Goal: Task Accomplishment & Management: Complete application form

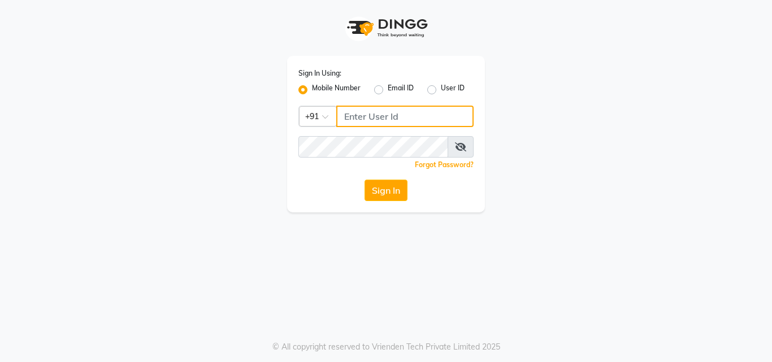
drag, startPoint x: 0, startPoint y: 0, endPoint x: 395, endPoint y: 122, distance: 413.4
click at [396, 122] on input "Username" at bounding box center [404, 116] width 137 height 21
type input "9222631384"
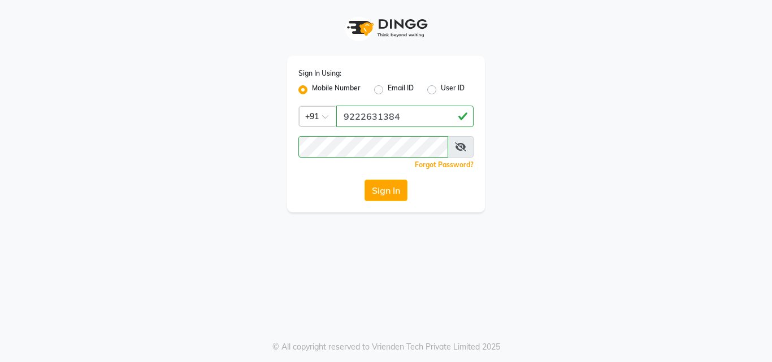
click at [464, 146] on icon at bounding box center [460, 146] width 11 height 9
click at [392, 192] on button "Sign In" at bounding box center [386, 190] width 43 height 21
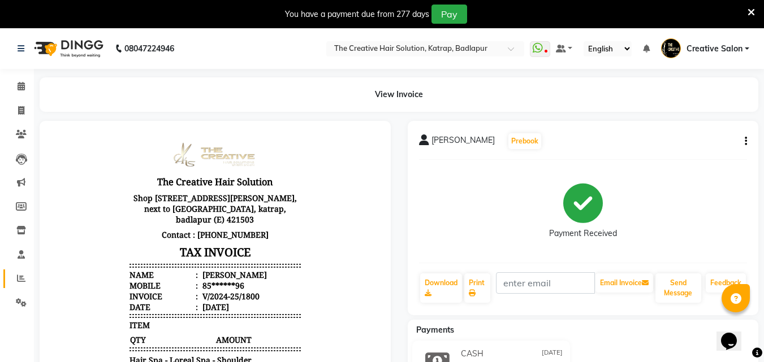
click at [10, 274] on link "Reports" at bounding box center [16, 279] width 27 height 19
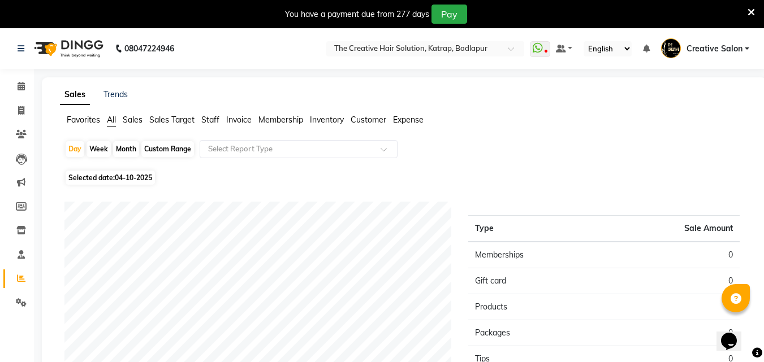
click at [136, 153] on div "Month" at bounding box center [126, 149] width 26 height 16
select select "10"
select select "2025"
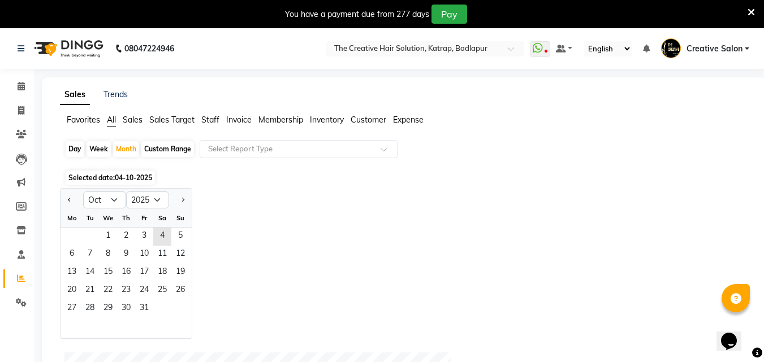
click at [62, 197] on div at bounding box center [71, 200] width 23 height 18
click at [70, 201] on span "Previous month" at bounding box center [70, 199] width 4 height 4
select select "9"
click at [73, 244] on span "1" at bounding box center [72, 237] width 18 height 18
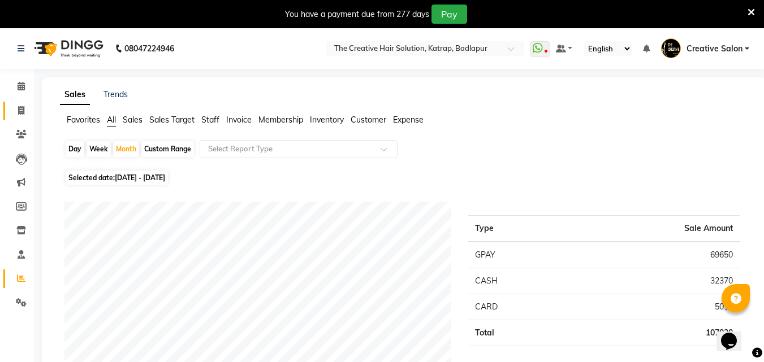
drag, startPoint x: 6, startPoint y: 108, endPoint x: 15, endPoint y: 107, distance: 9.1
click at [7, 109] on link "Invoice" at bounding box center [16, 111] width 27 height 19
select select "527"
select select "service"
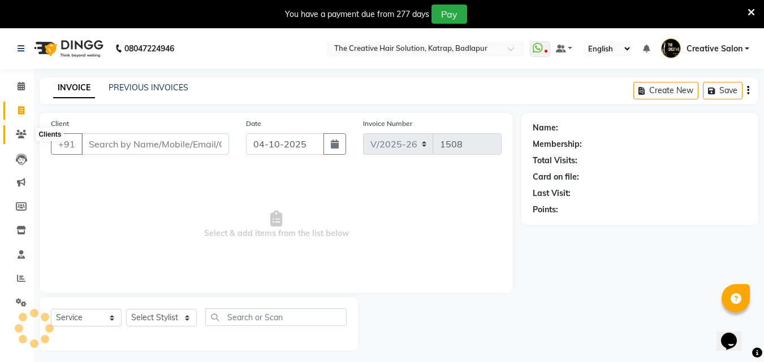
scroll to position [28, 0]
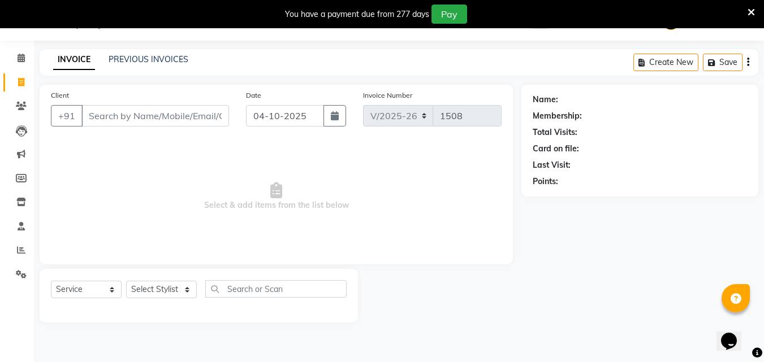
click at [127, 114] on input "Client" at bounding box center [155, 115] width 148 height 21
type input "s"
click at [331, 117] on icon "button" at bounding box center [335, 115] width 8 height 9
select select "10"
select select "2025"
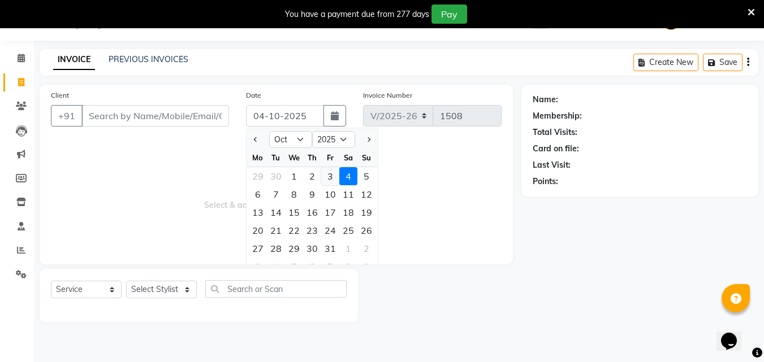
click at [324, 178] on div "3" at bounding box center [330, 176] width 18 height 18
type input "03-10-2025"
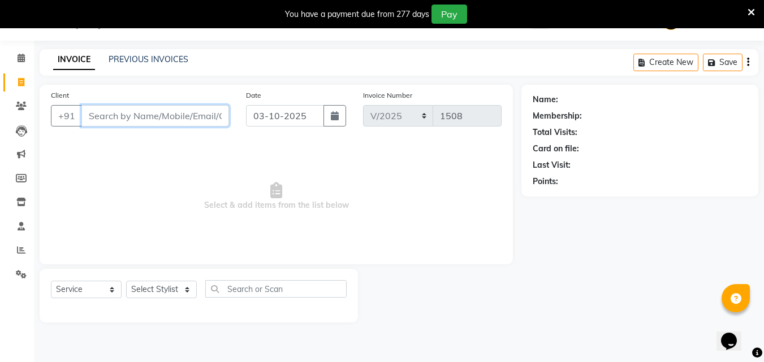
click at [159, 110] on input "Client" at bounding box center [155, 115] width 148 height 21
type input "0"
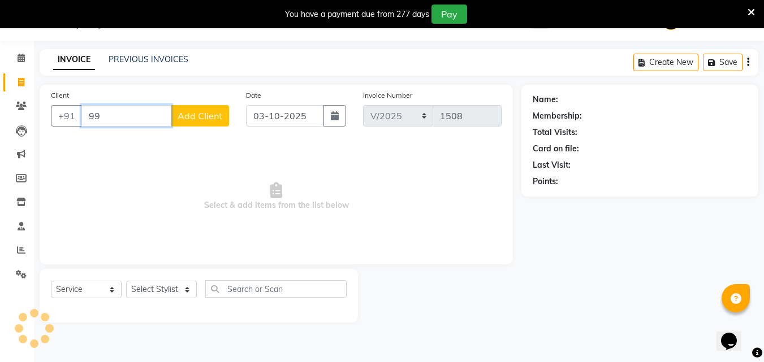
type input "9"
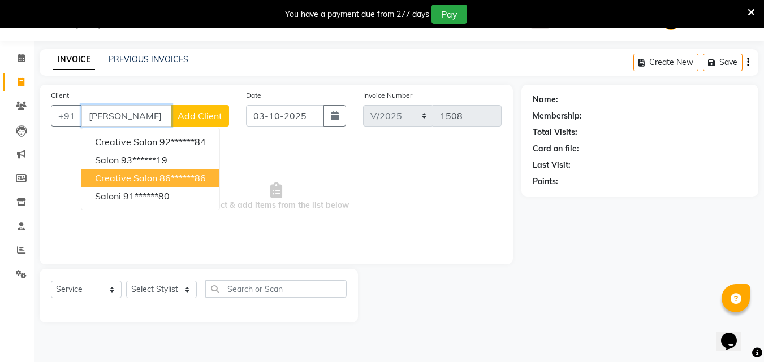
click at [153, 175] on span "creative salon" at bounding box center [126, 177] width 62 height 11
type input "86******86"
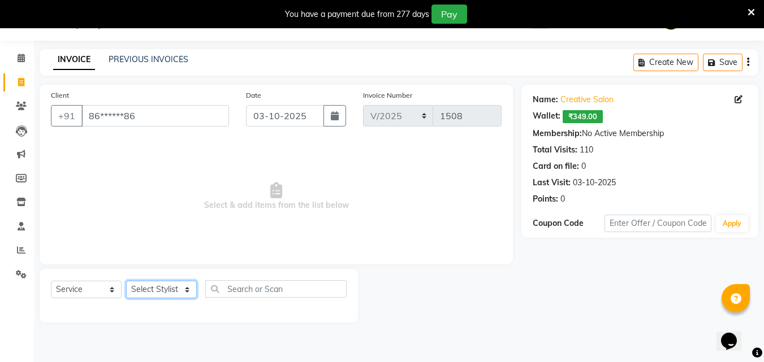
click at [153, 292] on select "Select Stylist Creative Salon [PERSON_NAME] wali neha mule [PERSON_NAME] the cr…" at bounding box center [161, 290] width 71 height 18
select select "10933"
click at [126, 281] on select "Select Stylist Creative Salon [PERSON_NAME] wali neha mule [PERSON_NAME] the cr…" at bounding box center [161, 290] width 71 height 18
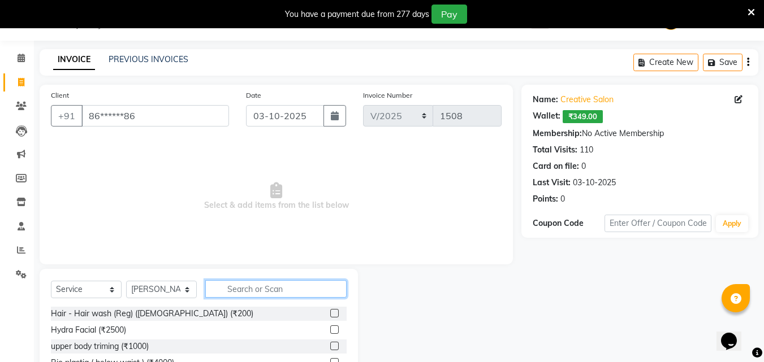
click at [246, 292] on input "text" at bounding box center [275, 289] width 141 height 18
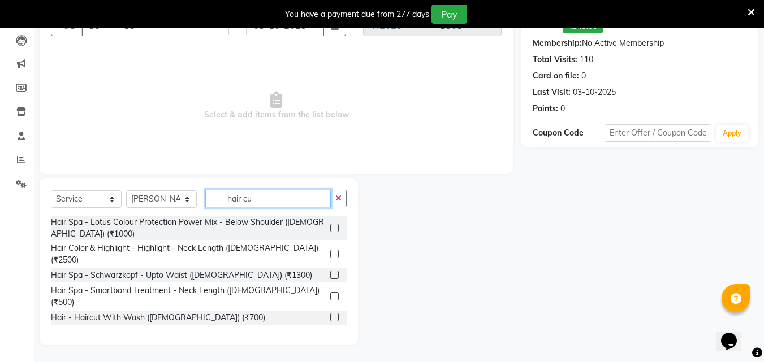
scroll to position [104, 0]
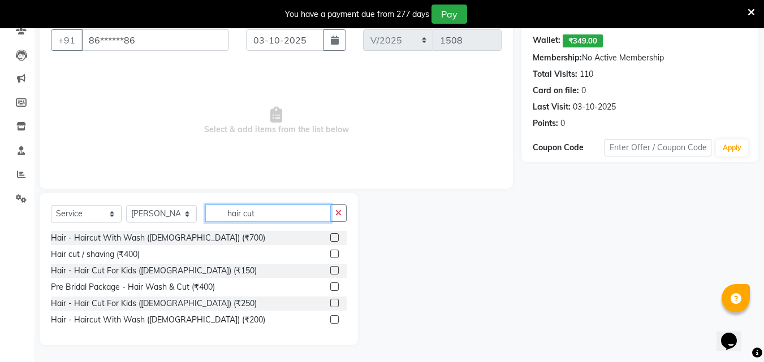
type input "hair cut"
click at [331, 318] on label at bounding box center [334, 319] width 8 height 8
click at [331, 318] on input "checkbox" at bounding box center [333, 320] width 7 height 7
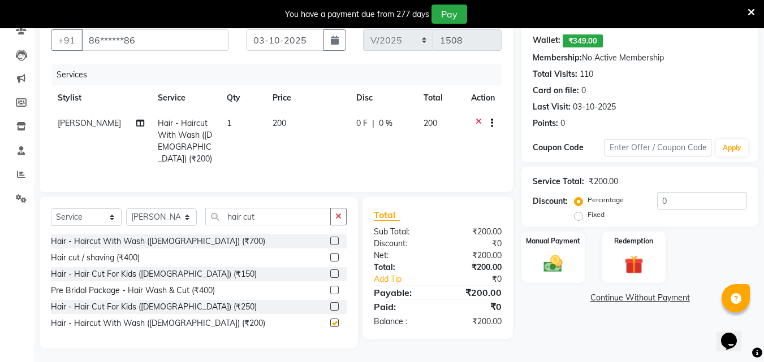
click at [332, 319] on label at bounding box center [334, 323] width 8 height 8
click at [332, 320] on input "checkbox" at bounding box center [333, 323] width 7 height 7
checkbox input "false"
click at [61, 123] on span "[PERSON_NAME]" at bounding box center [89, 123] width 63 height 10
select select "10933"
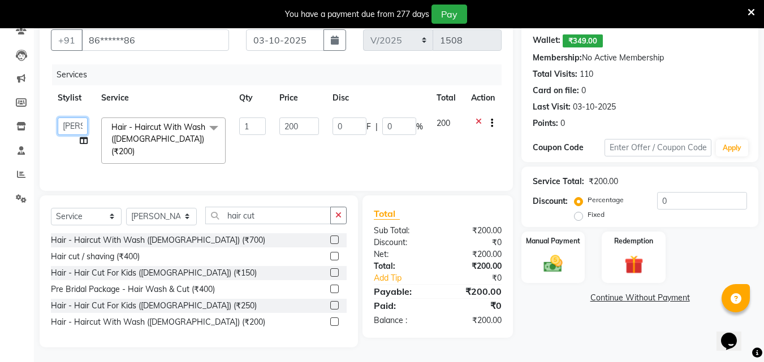
click at [59, 127] on select "Creative Salon [PERSON_NAME] wali neha mule [PERSON_NAME] the creative" at bounding box center [73, 127] width 30 height 18
select select "86826"
click at [496, 246] on div "Total Sub Total: ₹200.00 Discount: ₹0 Net: ₹200.00 Total: ₹200.00 Add Tip ₹0 Pa…" at bounding box center [438, 267] width 128 height 120
click at [448, 241] on div "₹0" at bounding box center [474, 243] width 72 height 12
click at [328, 315] on div "Hair - Haircut With Wash ([DEMOGRAPHIC_DATA]) (₹200)" at bounding box center [199, 322] width 296 height 14
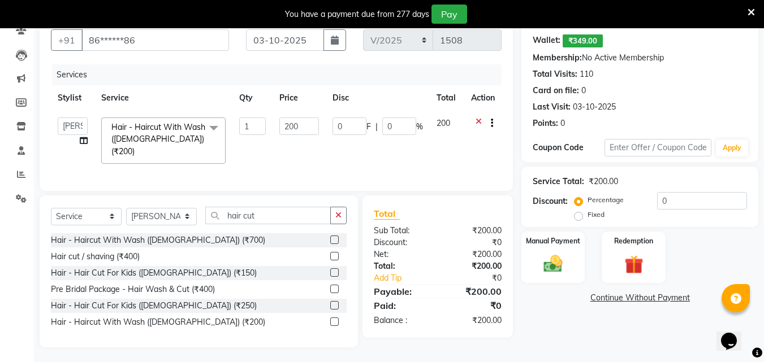
click at [337, 320] on label at bounding box center [334, 322] width 8 height 8
click at [337, 320] on input "checkbox" at bounding box center [333, 322] width 7 height 7
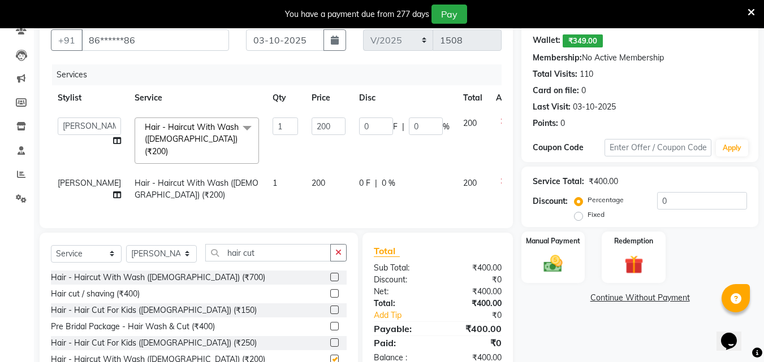
checkbox input "false"
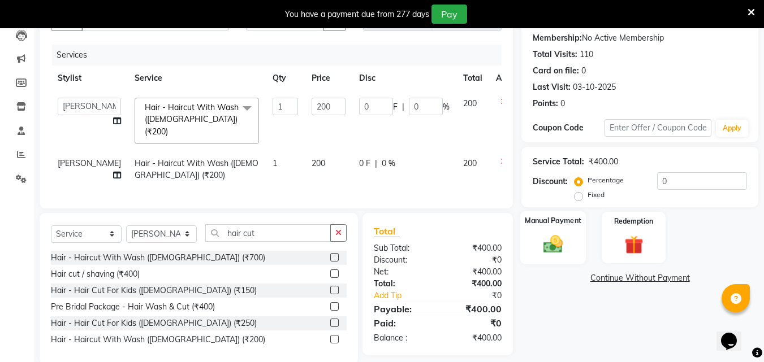
scroll to position [140, 0]
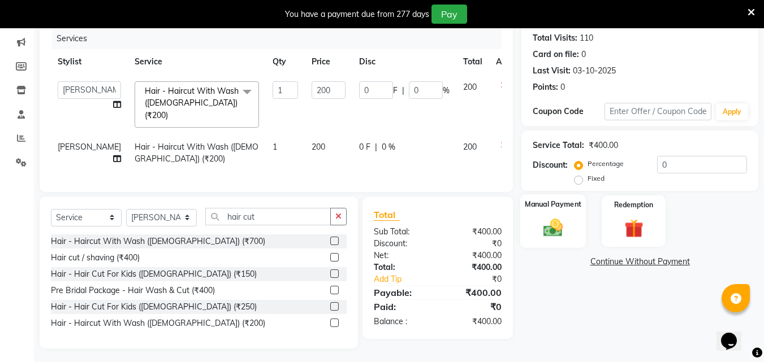
click at [582, 237] on div "Manual Payment" at bounding box center [553, 221] width 66 height 54
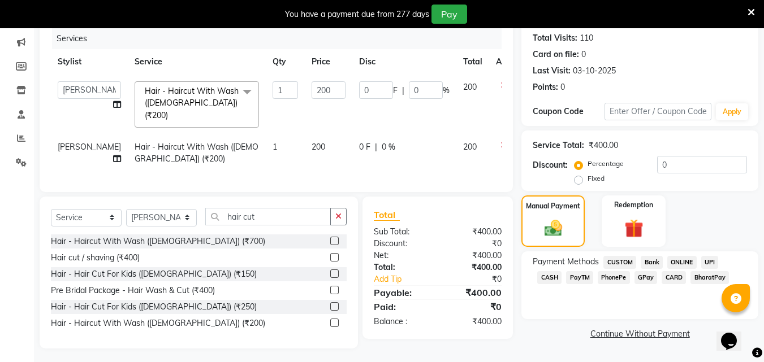
click at [561, 271] on span "CASH" at bounding box center [549, 277] width 24 height 13
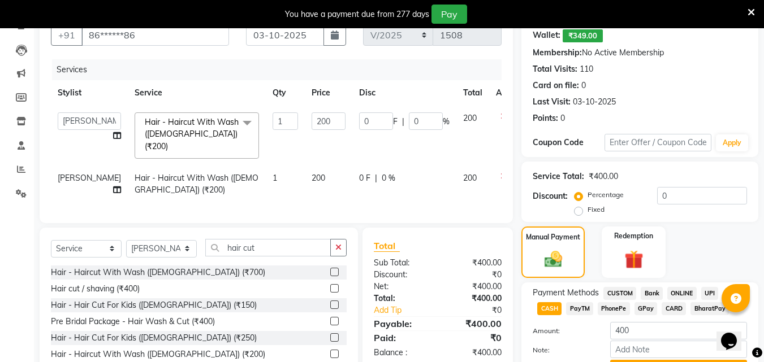
scroll to position [169, 0]
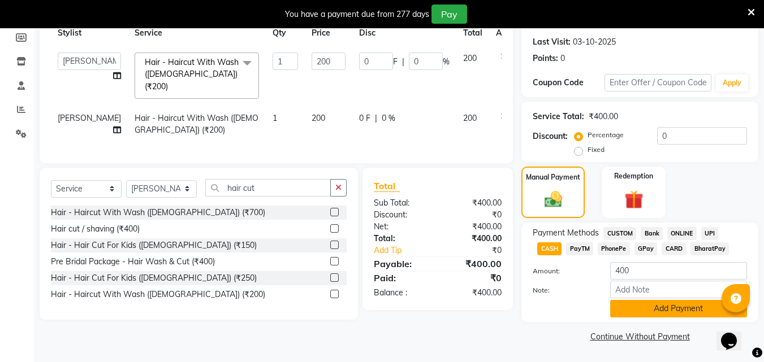
click at [679, 315] on button "Add Payment" at bounding box center [678, 309] width 137 height 18
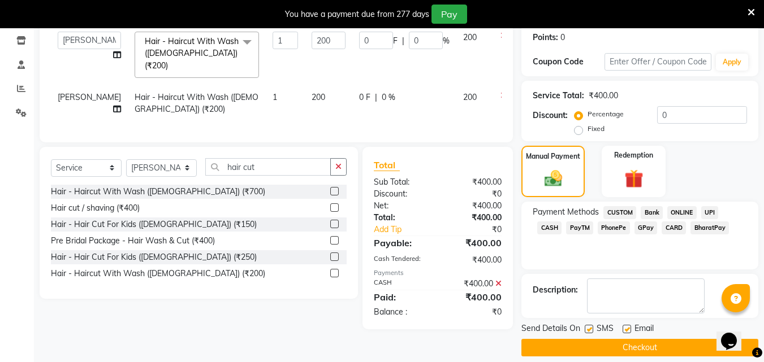
scroll to position [201, 0]
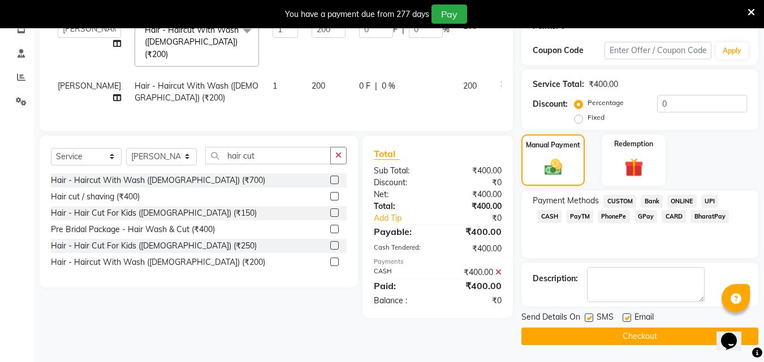
click at [665, 332] on button "Checkout" at bounding box center [639, 337] width 237 height 18
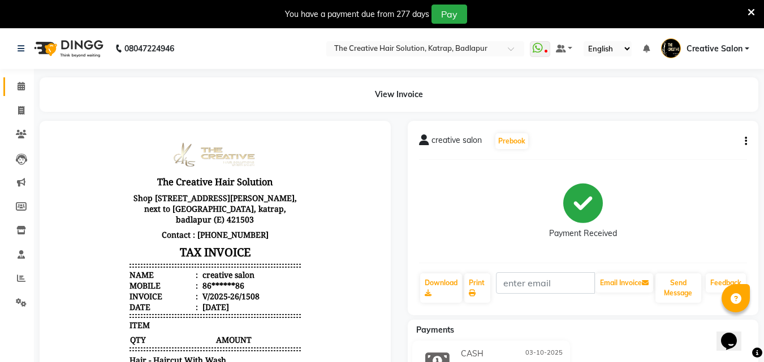
click at [17, 93] on link "Calendar" at bounding box center [16, 86] width 27 height 19
click at [22, 109] on icon at bounding box center [21, 110] width 6 height 8
select select "service"
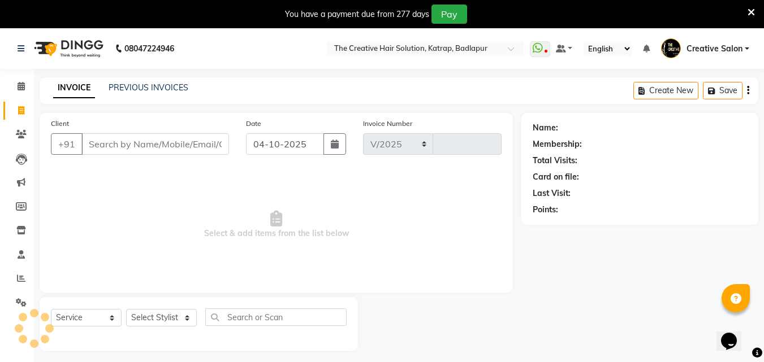
select select "527"
type input "1509"
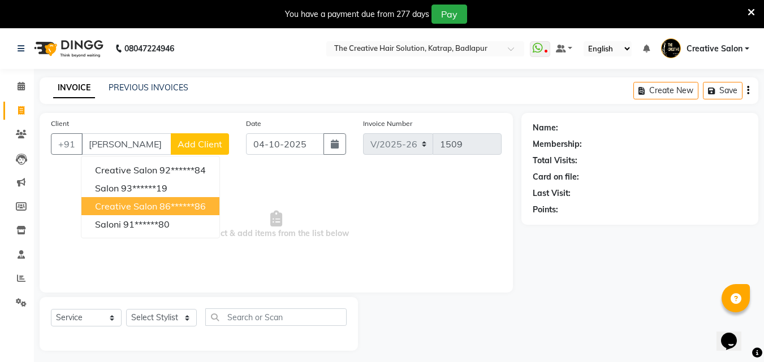
click at [159, 213] on button "creative salon 86******86" at bounding box center [150, 206] width 138 height 18
type input "86******86"
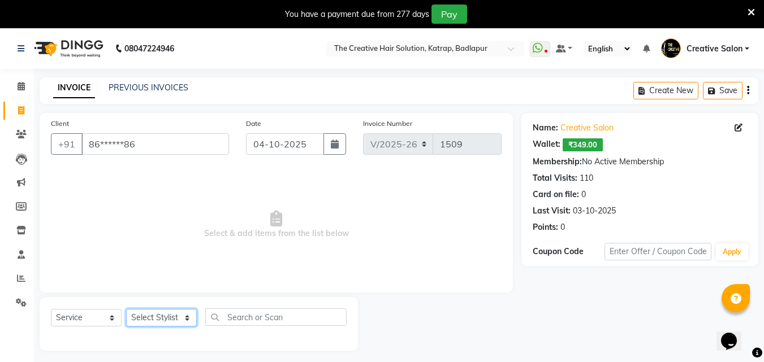
click at [154, 318] on select "Select Stylist Creative Salon [PERSON_NAME] wali neha mule [PERSON_NAME] the cr…" at bounding box center [161, 318] width 71 height 18
select select "86826"
click at [126, 309] on select "Select Stylist Creative Salon [PERSON_NAME] wali neha mule [PERSON_NAME] the cr…" at bounding box center [161, 318] width 71 height 18
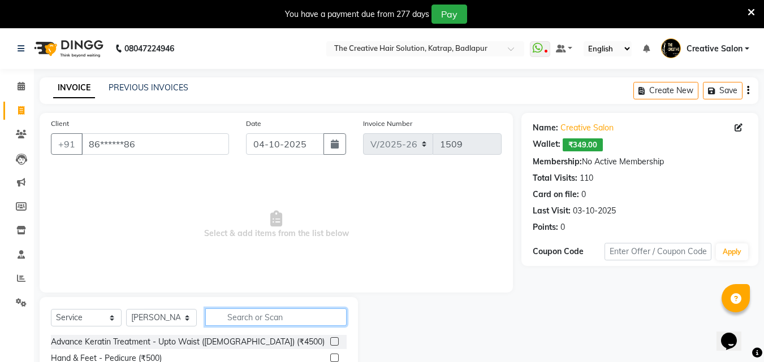
click at [267, 323] on input "text" at bounding box center [275, 318] width 141 height 18
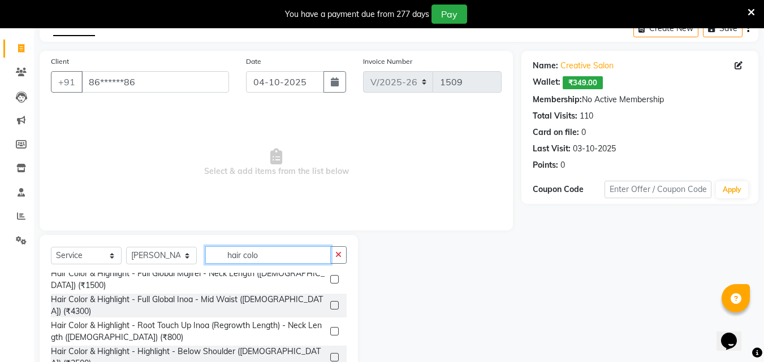
scroll to position [396, 0]
type input "hair colo"
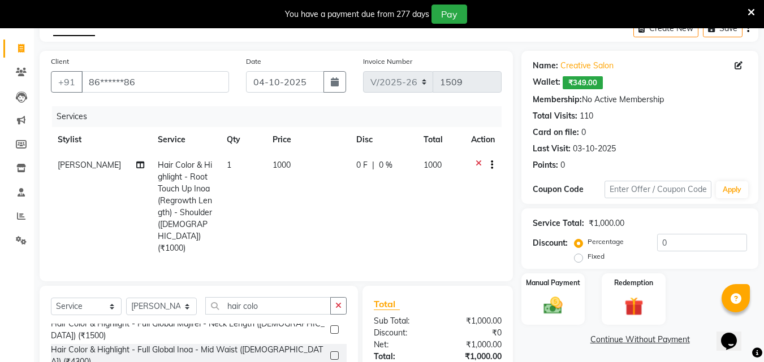
checkbox input "false"
click at [272, 157] on td "1000" at bounding box center [308, 207] width 84 height 109
select select "86826"
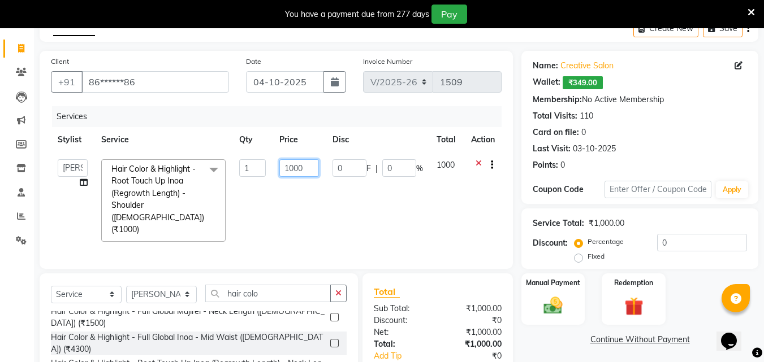
click at [294, 161] on input "1000" at bounding box center [298, 168] width 39 height 18
type input "1100"
click at [425, 298] on div "Total Sub Total: ₹1,000.00 Discount: ₹0 Net: ₹1,000.00 Total: ₹1,000.00 Add Tip…" at bounding box center [438, 345] width 128 height 120
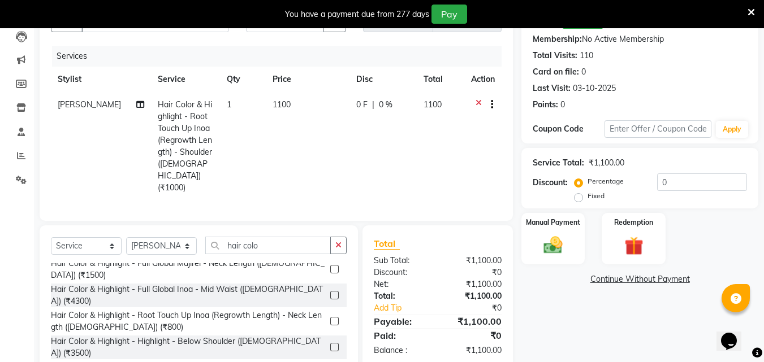
scroll to position [166, 0]
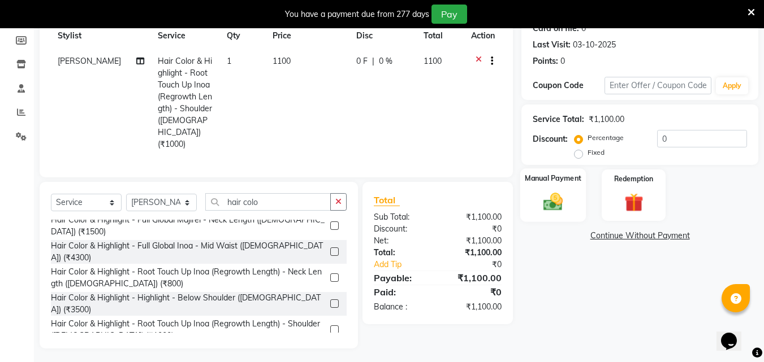
click at [546, 189] on div "Manual Payment" at bounding box center [553, 195] width 66 height 54
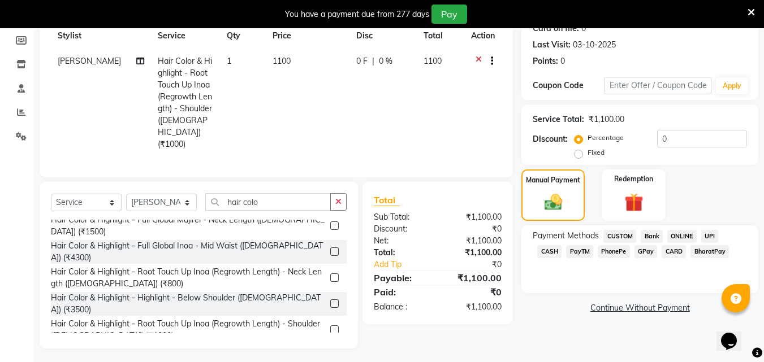
click at [561, 245] on span "CASH" at bounding box center [549, 251] width 24 height 13
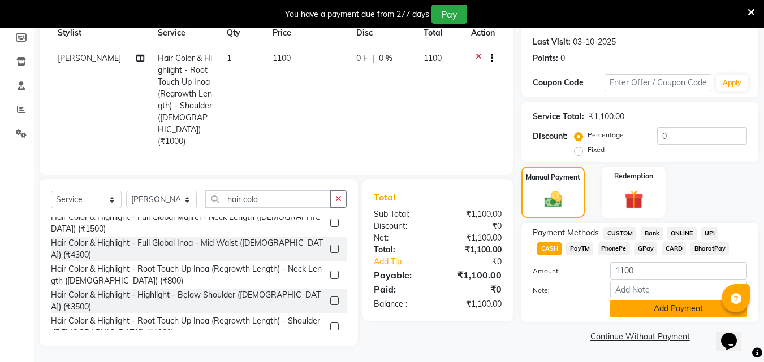
click at [655, 304] on button "Add Payment" at bounding box center [678, 309] width 137 height 18
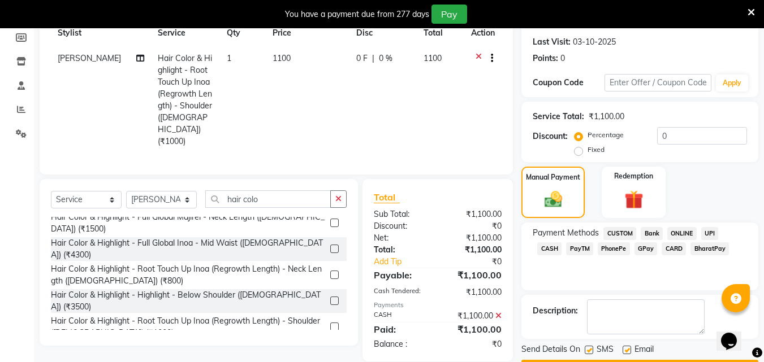
scroll to position [201, 0]
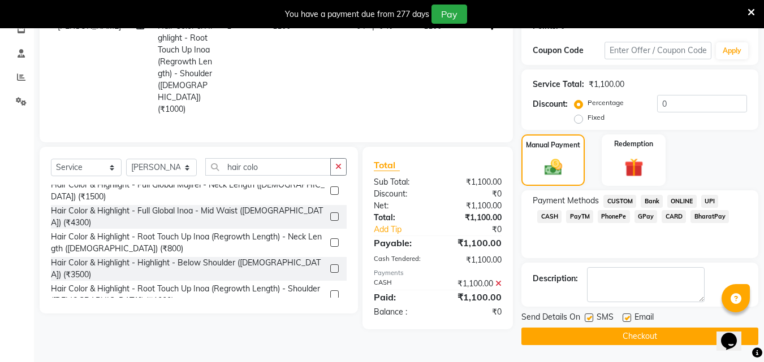
click at [616, 340] on button "Checkout" at bounding box center [639, 337] width 237 height 18
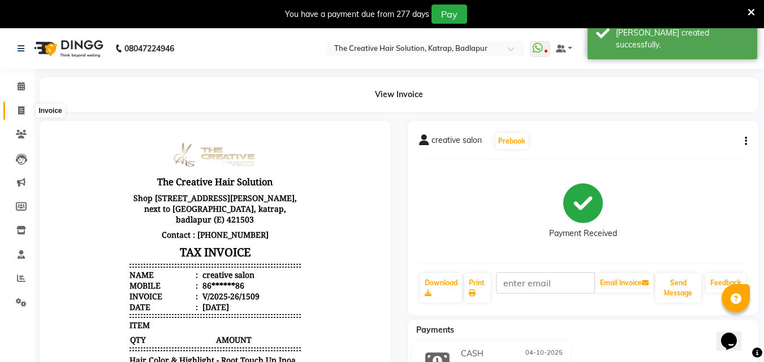
click at [20, 105] on span at bounding box center [21, 111] width 20 height 13
select select "service"
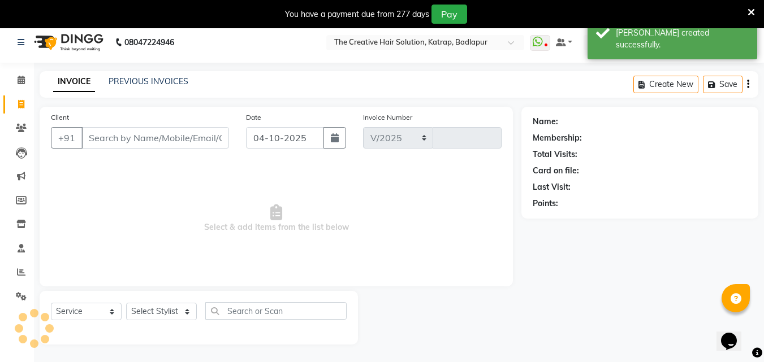
select select "527"
type input "1510"
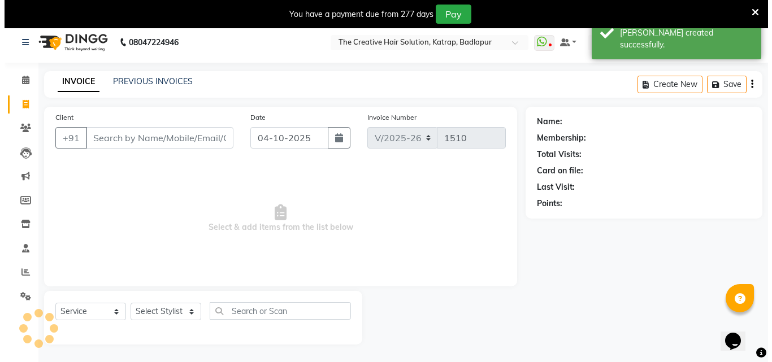
scroll to position [28, 0]
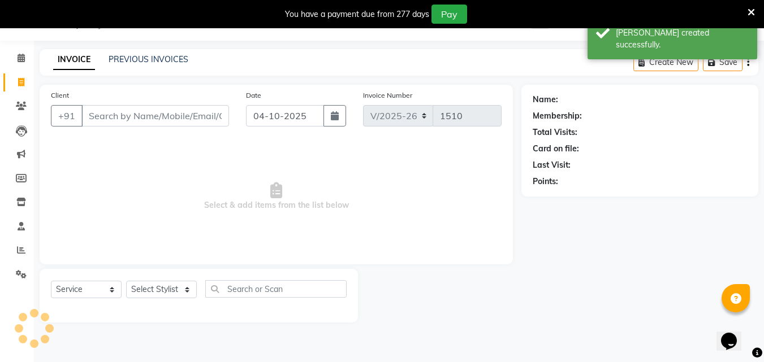
click at [110, 114] on input "Client" at bounding box center [155, 115] width 148 height 21
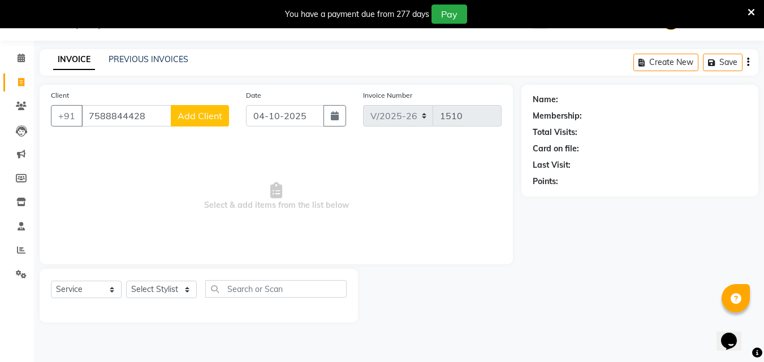
type input "7588844428"
click at [196, 119] on span "Add Client" at bounding box center [200, 115] width 45 height 11
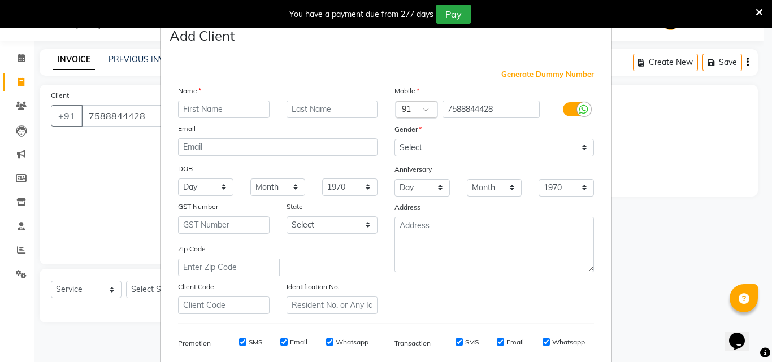
type input "n"
type input "[PERSON_NAME]"
click at [409, 137] on div "Gender" at bounding box center [404, 131] width 36 height 16
click at [414, 149] on select "Select [DEMOGRAPHIC_DATA] [DEMOGRAPHIC_DATA] Other Prefer Not To Say" at bounding box center [495, 148] width 200 height 18
select select "[DEMOGRAPHIC_DATA]"
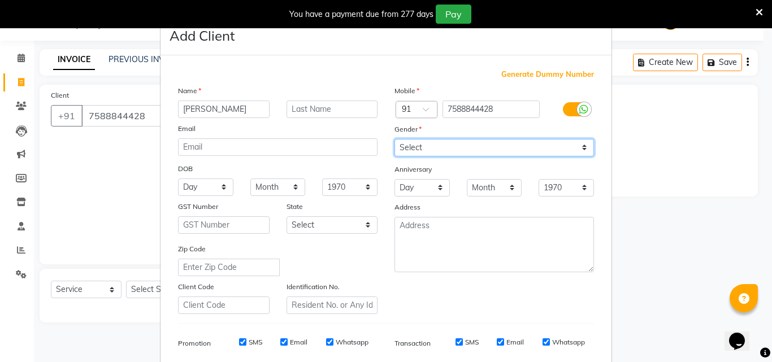
click at [395, 139] on select "Select [DEMOGRAPHIC_DATA] [DEMOGRAPHIC_DATA] Other Prefer Not To Say" at bounding box center [495, 148] width 200 height 18
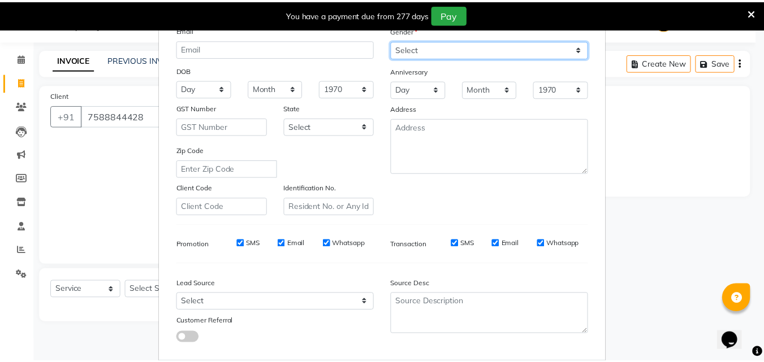
scroll to position [159, 0]
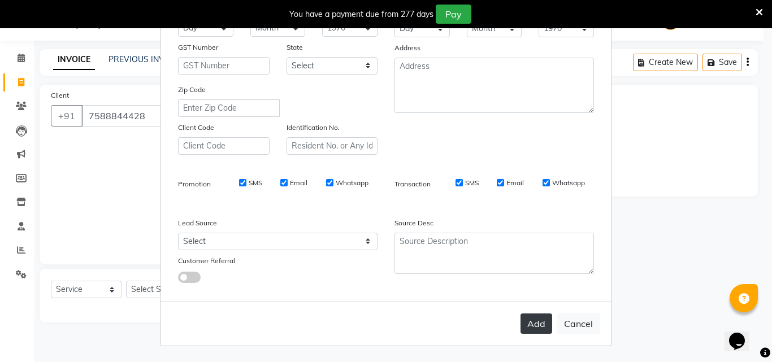
click at [538, 319] on button "Add" at bounding box center [537, 324] width 32 height 20
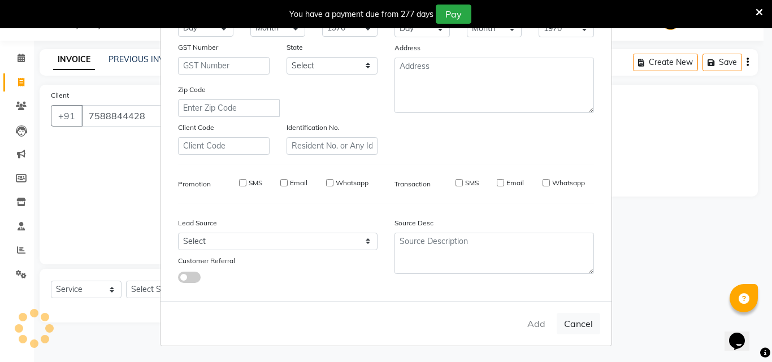
type input "75******28"
select select
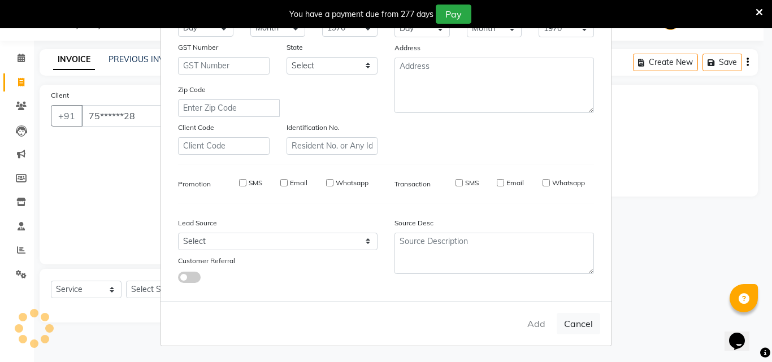
select select
checkbox input "false"
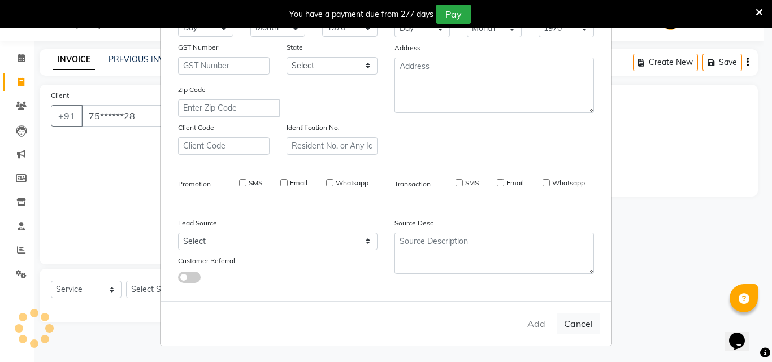
checkbox input "false"
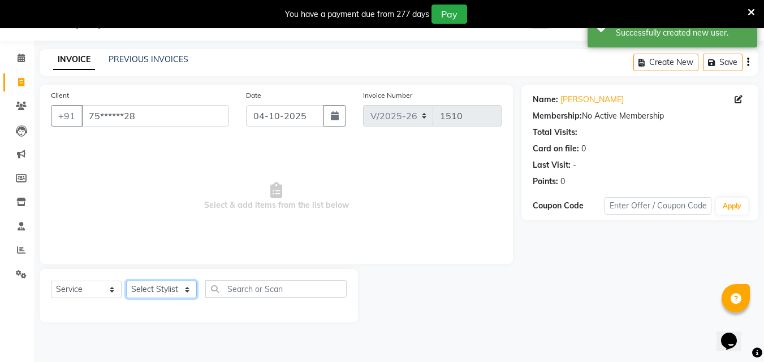
click at [159, 281] on select "Select Stylist Creative Salon [PERSON_NAME] wali neha mule [PERSON_NAME] the cr…" at bounding box center [161, 290] width 71 height 18
select select "10933"
click at [126, 281] on select "Select Stylist Creative Salon [PERSON_NAME] wali neha mule [PERSON_NAME] the cr…" at bounding box center [161, 290] width 71 height 18
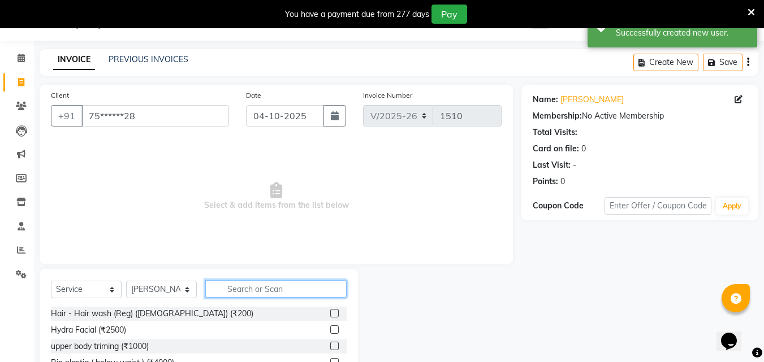
click at [281, 289] on input "text" at bounding box center [275, 289] width 141 height 18
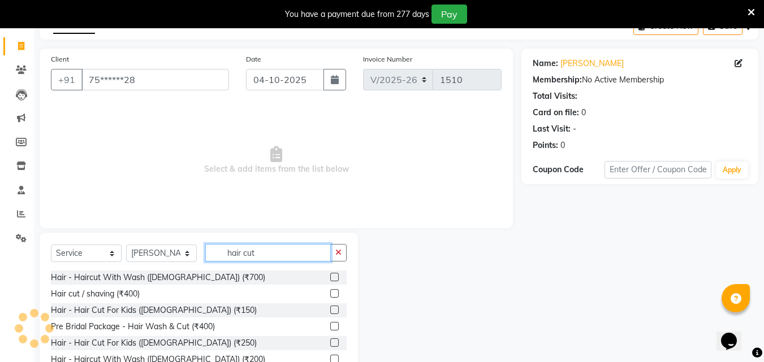
scroll to position [104, 0]
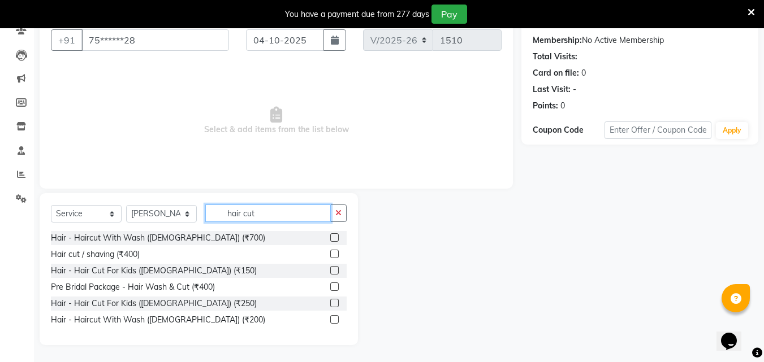
type input "hair cut"
click at [332, 256] on label at bounding box center [334, 254] width 8 height 8
click at [332, 256] on input "checkbox" at bounding box center [333, 254] width 7 height 7
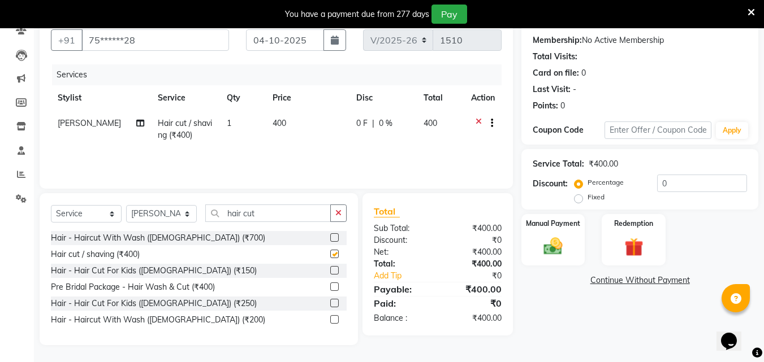
checkbox input "false"
click at [296, 215] on input "hair cut" at bounding box center [267, 214] width 125 height 18
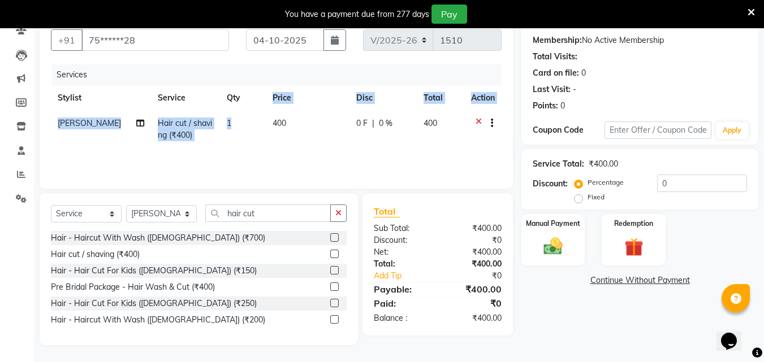
drag, startPoint x: 262, startPoint y: 107, endPoint x: 264, endPoint y: 97, distance: 9.9
click at [264, 97] on table "Stylist Service Qty Price Disc Total Action Hashan Hair cut / shaving (₹400) 1 …" at bounding box center [276, 116] width 451 height 63
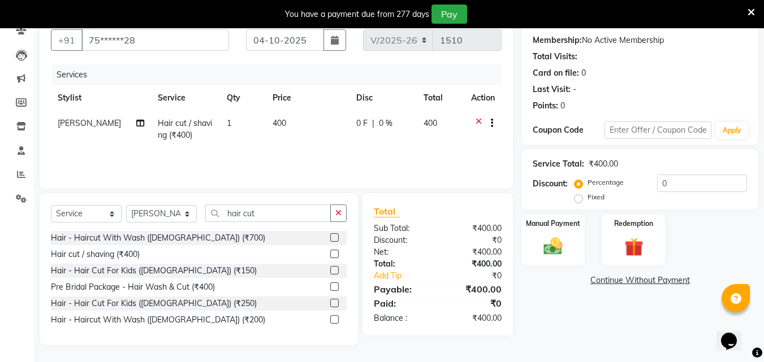
click at [292, 136] on td "400" at bounding box center [308, 129] width 84 height 37
select select "10933"
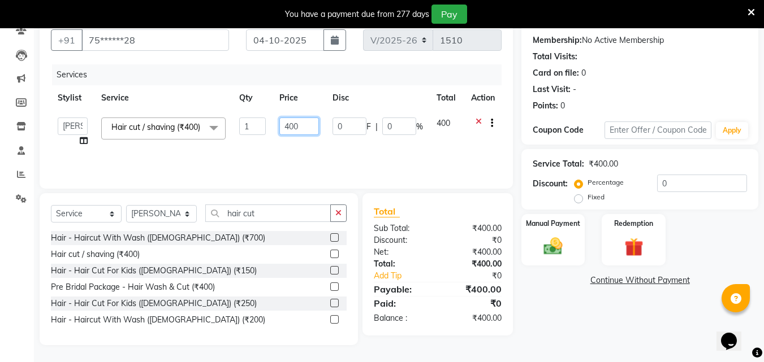
click at [296, 128] on input "400" at bounding box center [298, 127] width 39 height 18
type input "350"
click at [419, 213] on div "Total" at bounding box center [438, 212] width 128 height 14
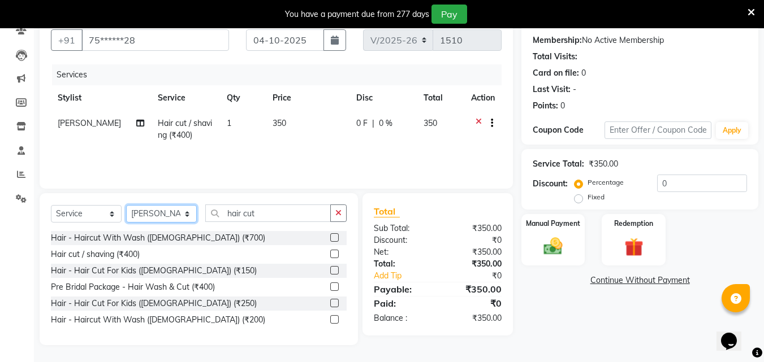
click at [175, 213] on select "Select Stylist Creative Salon [PERSON_NAME] wali neha mule [PERSON_NAME] the cr…" at bounding box center [161, 214] width 71 height 18
select select "43758"
click at [126, 205] on select "Select Stylist Creative Salon [PERSON_NAME] wali neha mule [PERSON_NAME] the cr…" at bounding box center [161, 214] width 71 height 18
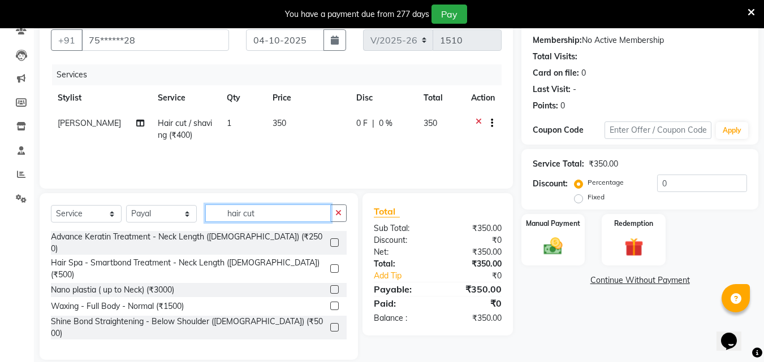
click at [252, 215] on input "hair cut" at bounding box center [267, 214] width 125 height 18
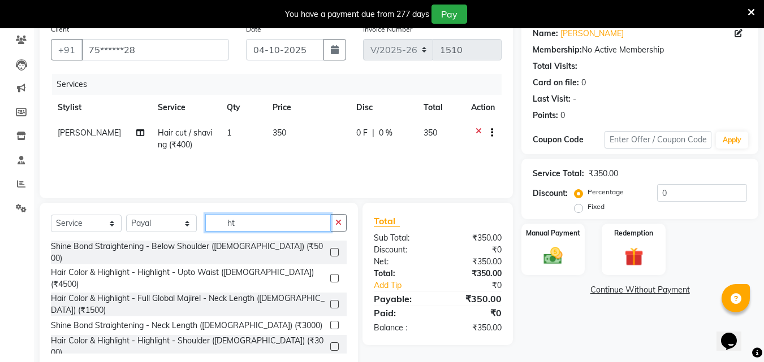
type input "t"
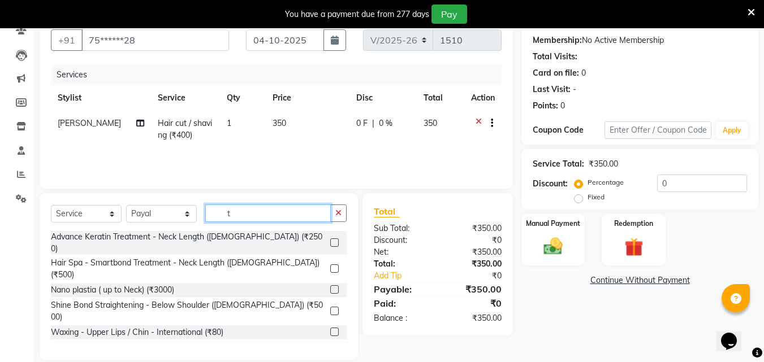
click at [252, 216] on input "t" at bounding box center [267, 214] width 125 height 18
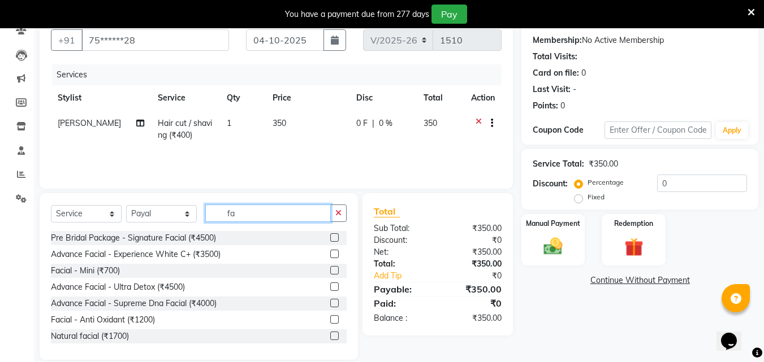
type input "f"
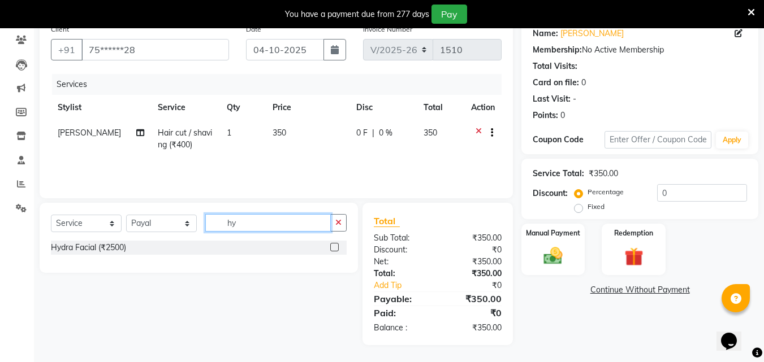
scroll to position [94, 0]
type input "hy"
click at [335, 246] on label at bounding box center [334, 247] width 8 height 8
click at [335, 246] on input "checkbox" at bounding box center [333, 247] width 7 height 7
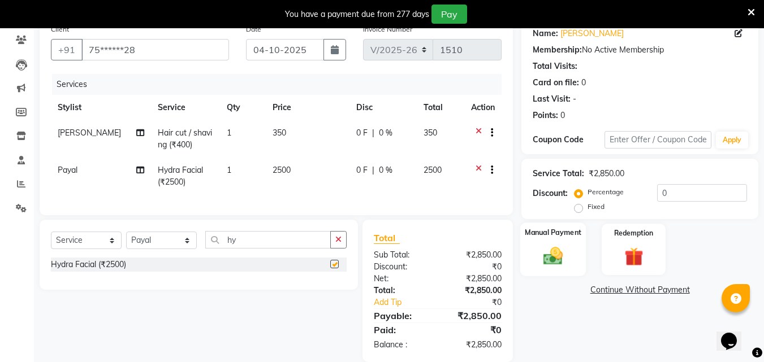
checkbox input "false"
click at [549, 246] on img at bounding box center [553, 256] width 32 height 23
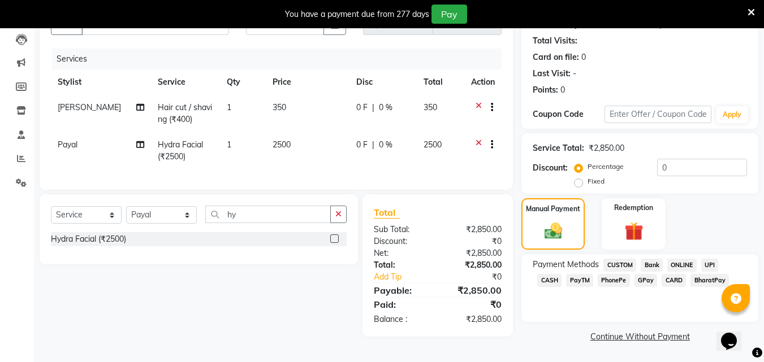
click at [634, 278] on span "GPay" at bounding box center [645, 280] width 23 height 13
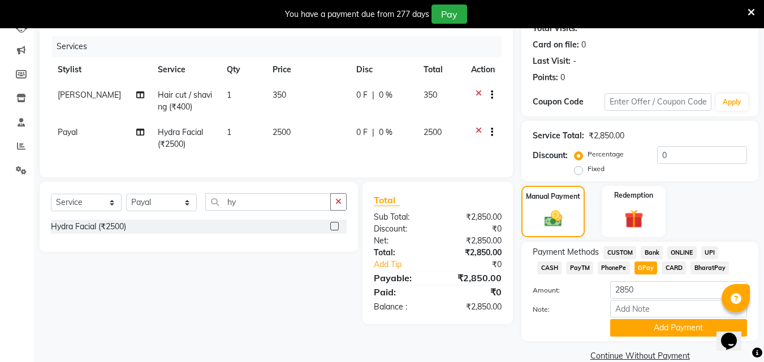
scroll to position [151, 0]
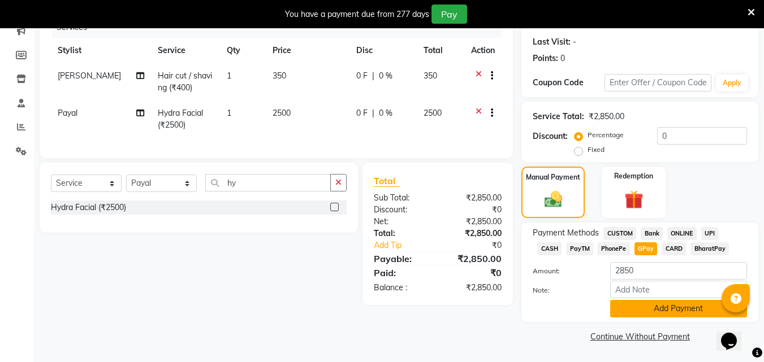
click at [647, 307] on button "Add Payment" at bounding box center [678, 309] width 137 height 18
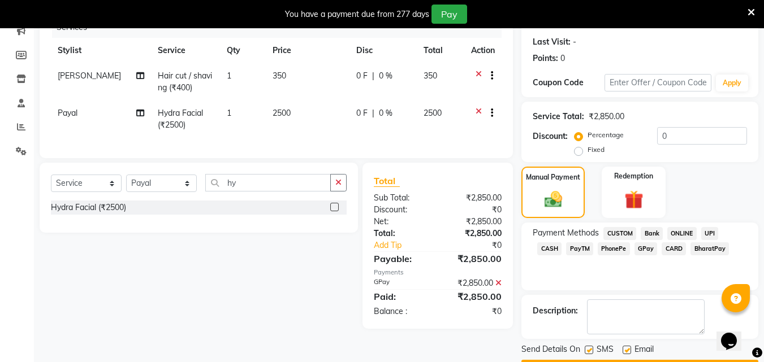
scroll to position [184, 0]
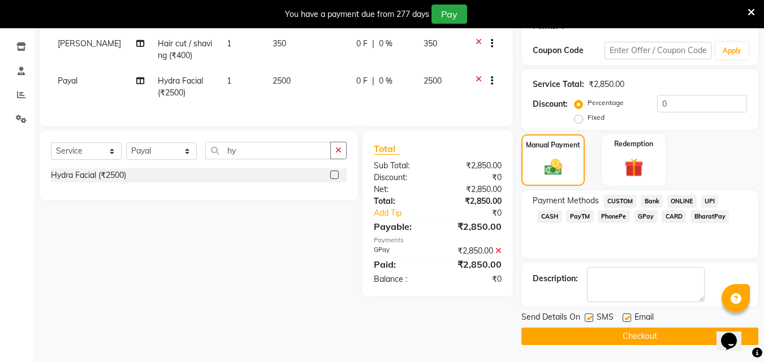
click at [637, 331] on button "Checkout" at bounding box center [639, 337] width 237 height 18
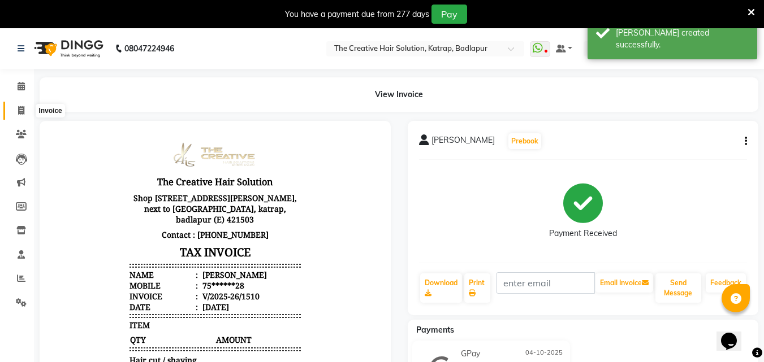
click at [24, 107] on icon at bounding box center [21, 110] width 6 height 8
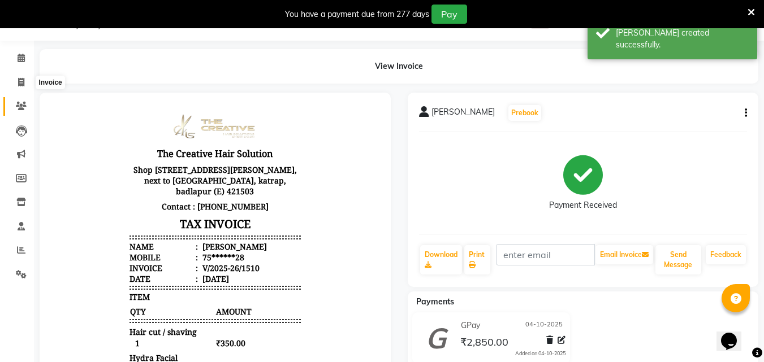
select select "527"
select select "service"
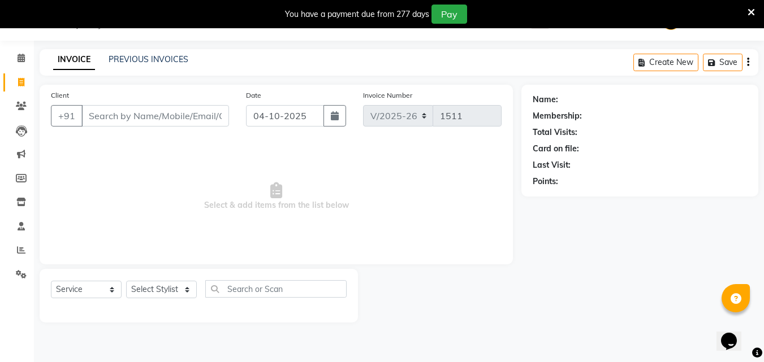
click at [227, 109] on input "Client" at bounding box center [155, 115] width 148 height 21
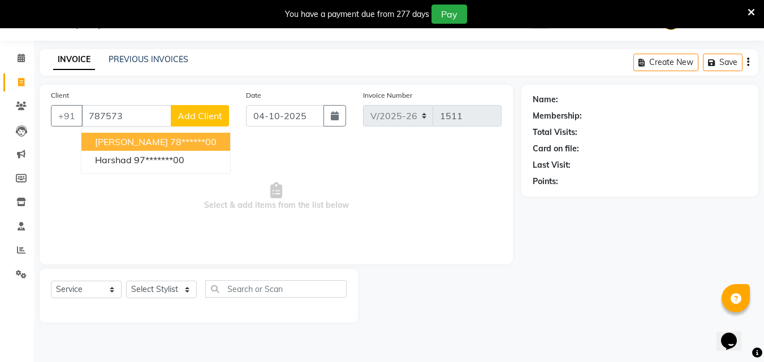
click at [172, 136] on ngb-highlight "78******00" at bounding box center [193, 141] width 46 height 11
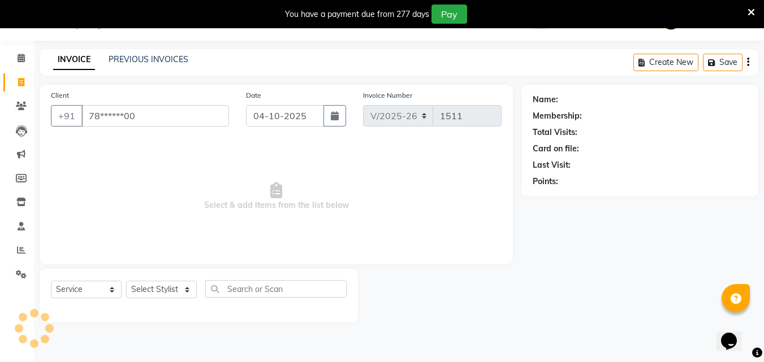
type input "78******00"
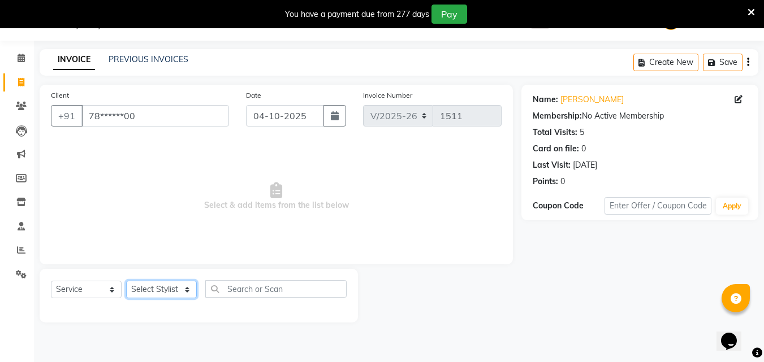
click at [169, 293] on select "Select Stylist Creative Salon [PERSON_NAME] wali neha mule [PERSON_NAME] the cr…" at bounding box center [161, 290] width 71 height 18
select select "10933"
click at [126, 281] on select "Select Stylist Creative Salon [PERSON_NAME] wali neha mule [PERSON_NAME] the cr…" at bounding box center [161, 290] width 71 height 18
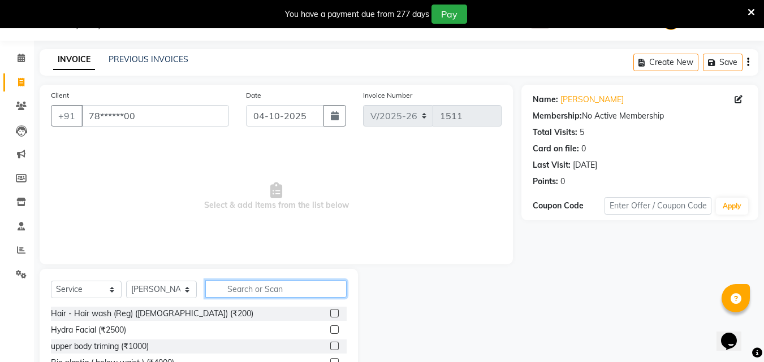
click at [271, 283] on input "text" at bounding box center [275, 289] width 141 height 18
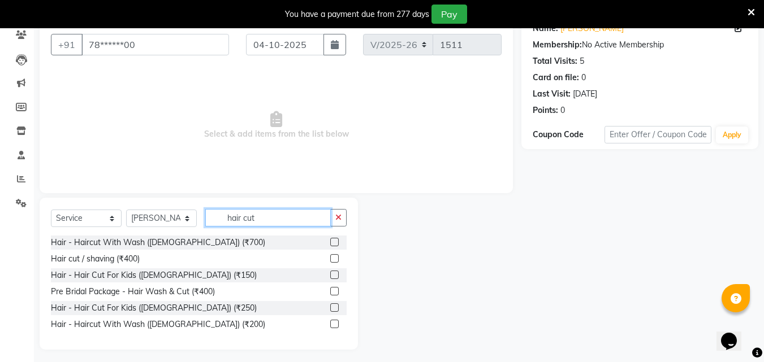
scroll to position [104, 0]
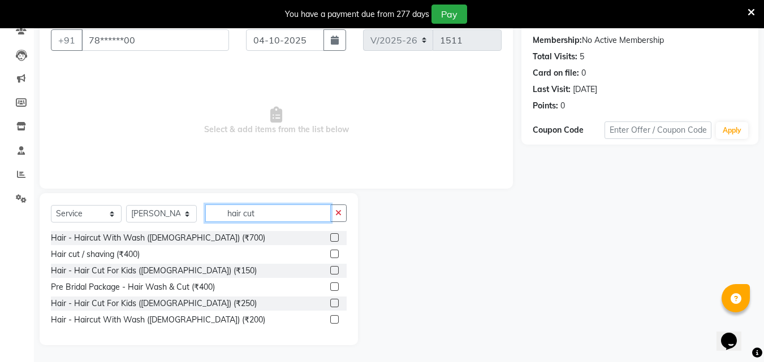
type input "hair cut"
click at [332, 252] on label at bounding box center [334, 254] width 8 height 8
click at [332, 252] on input "checkbox" at bounding box center [333, 254] width 7 height 7
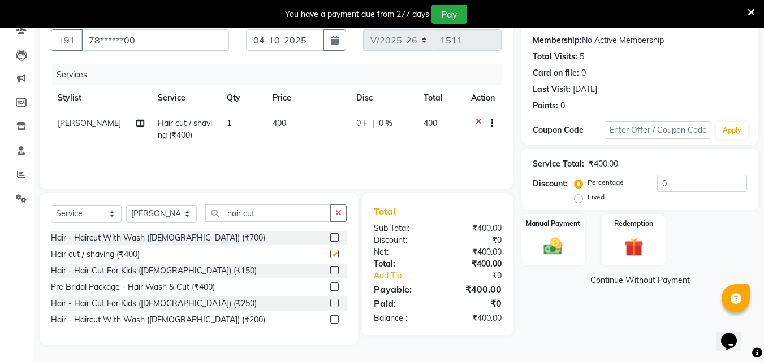
checkbox input "false"
click at [330, 318] on div "Hair - Haircut With Wash ([DEMOGRAPHIC_DATA]) (₹200)" at bounding box center [199, 320] width 296 height 14
click at [336, 320] on label at bounding box center [334, 319] width 8 height 8
click at [336, 320] on input "checkbox" at bounding box center [333, 320] width 7 height 7
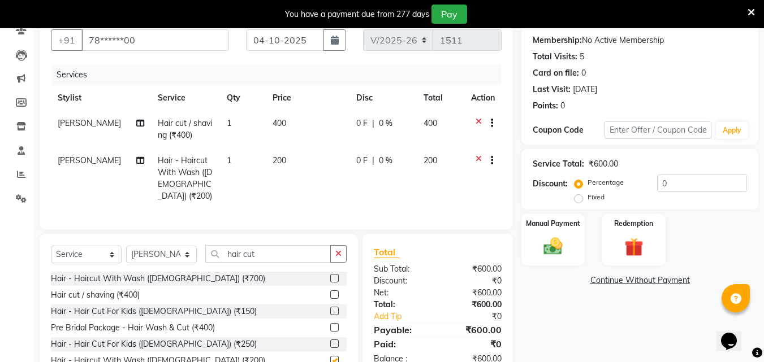
checkbox input "false"
click at [473, 121] on div at bounding box center [483, 125] width 24 height 14
click at [479, 123] on icon at bounding box center [478, 125] width 6 height 14
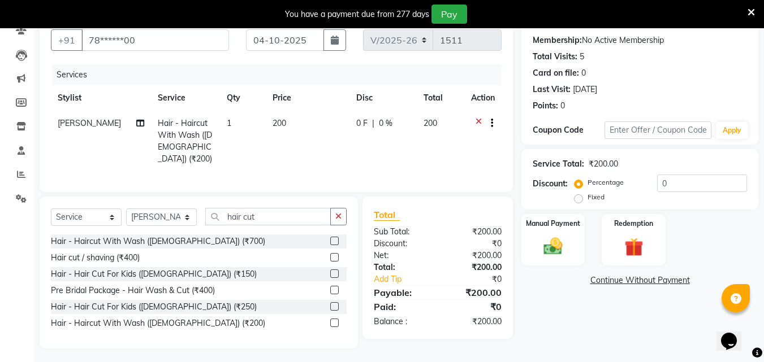
click at [289, 133] on td "200" at bounding box center [308, 141] width 84 height 61
select select "10933"
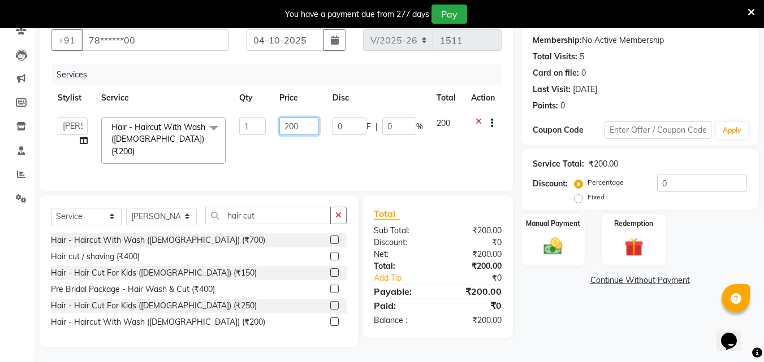
click at [289, 123] on input "200" at bounding box center [298, 127] width 39 height 18
type input "300"
click at [420, 263] on div "Total:" at bounding box center [401, 267] width 72 height 12
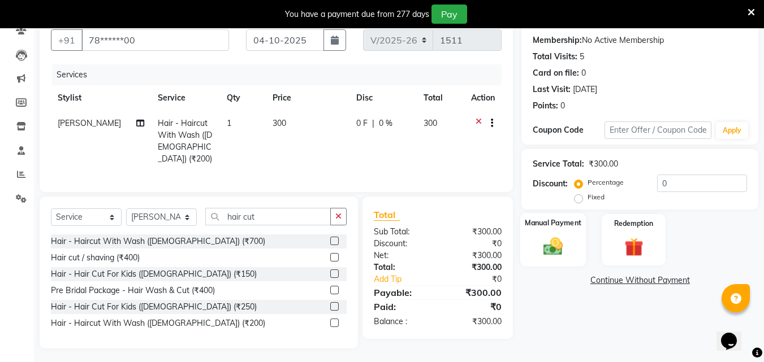
click at [551, 241] on img at bounding box center [553, 246] width 32 height 23
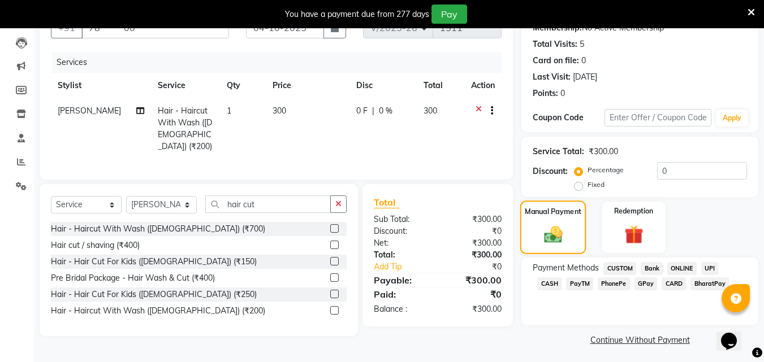
scroll to position [120, 0]
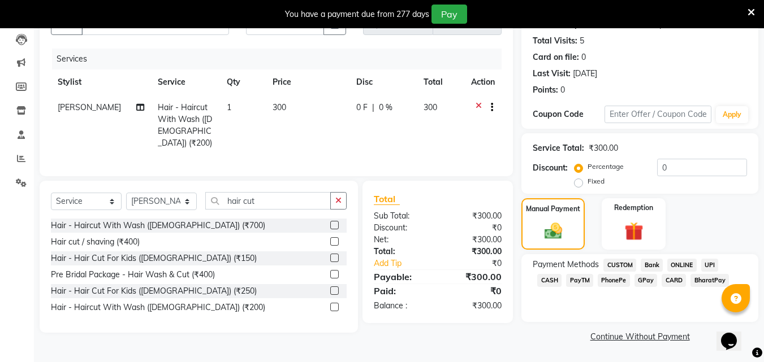
click at [611, 271] on span "CUSTOM" at bounding box center [619, 265] width 33 height 13
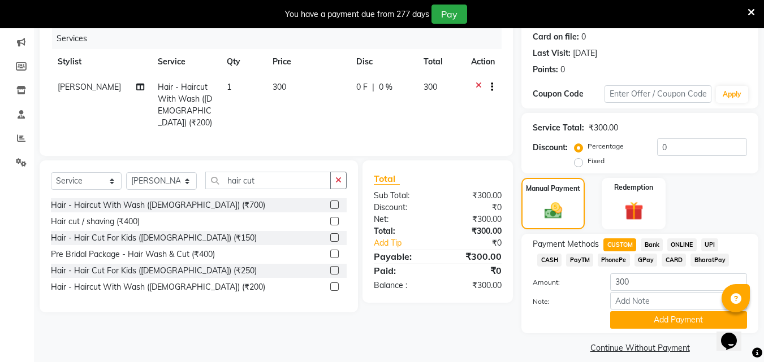
scroll to position [151, 0]
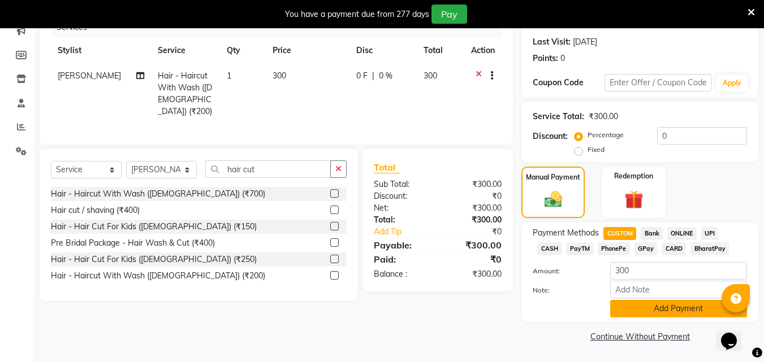
click at [637, 313] on button "Add Payment" at bounding box center [678, 309] width 137 height 18
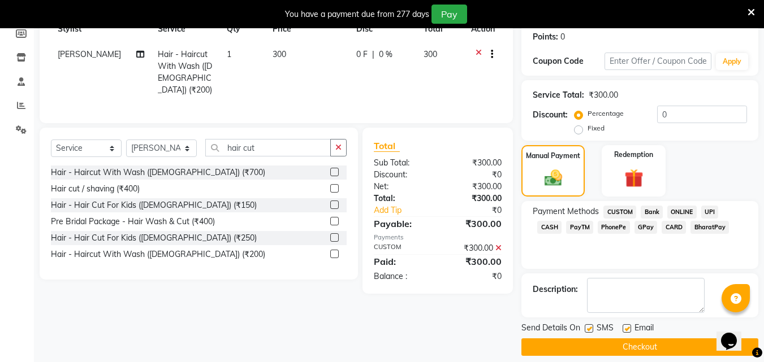
scroll to position [184, 0]
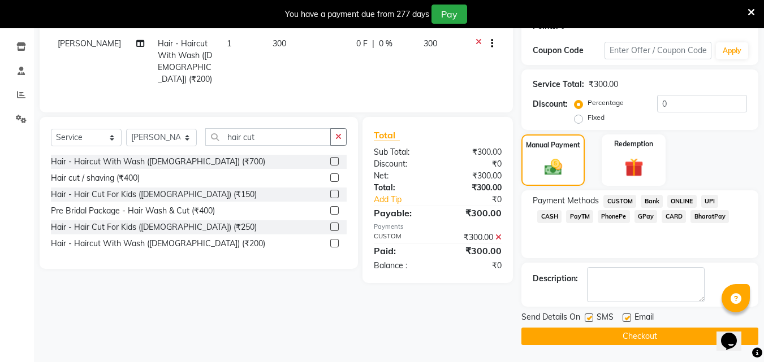
click at [639, 328] on button "Checkout" at bounding box center [639, 337] width 237 height 18
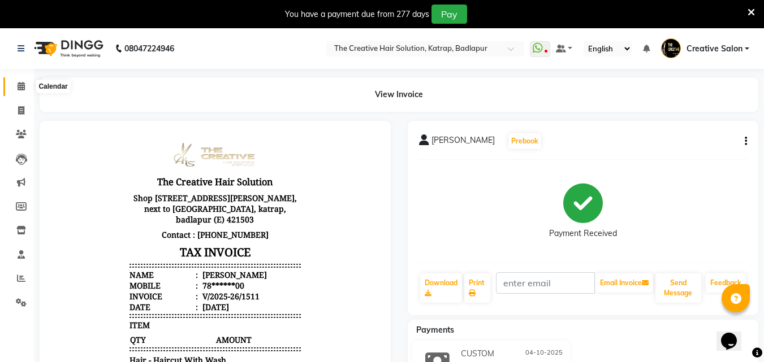
click at [15, 88] on span at bounding box center [21, 86] width 20 height 13
